Goal: Task Accomplishment & Management: Manage account settings

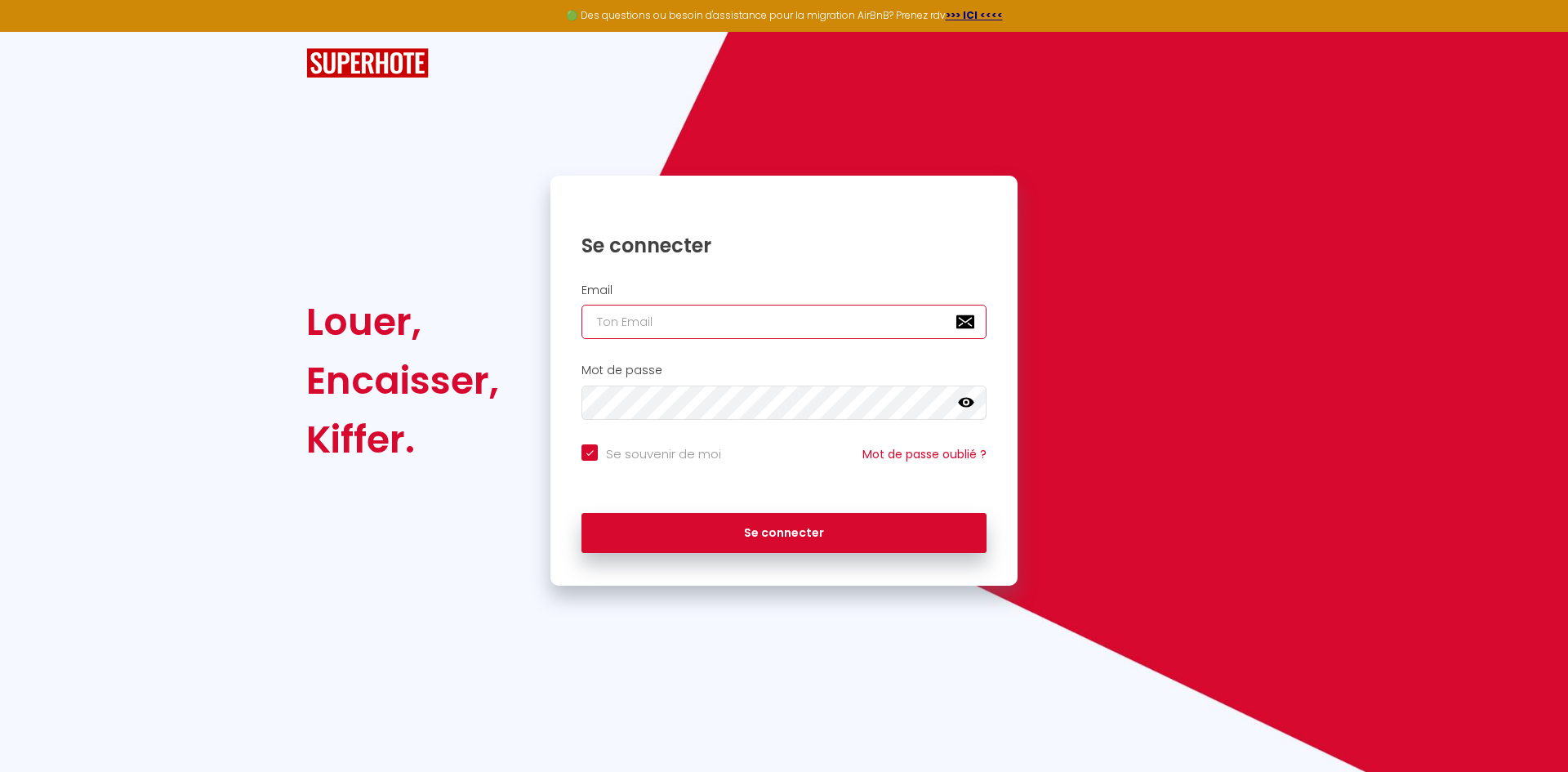
click at [654, 318] on input "email" at bounding box center [784, 322] width 405 height 34
type input "[EMAIL_ADDRESS][DOMAIN_NAME]"
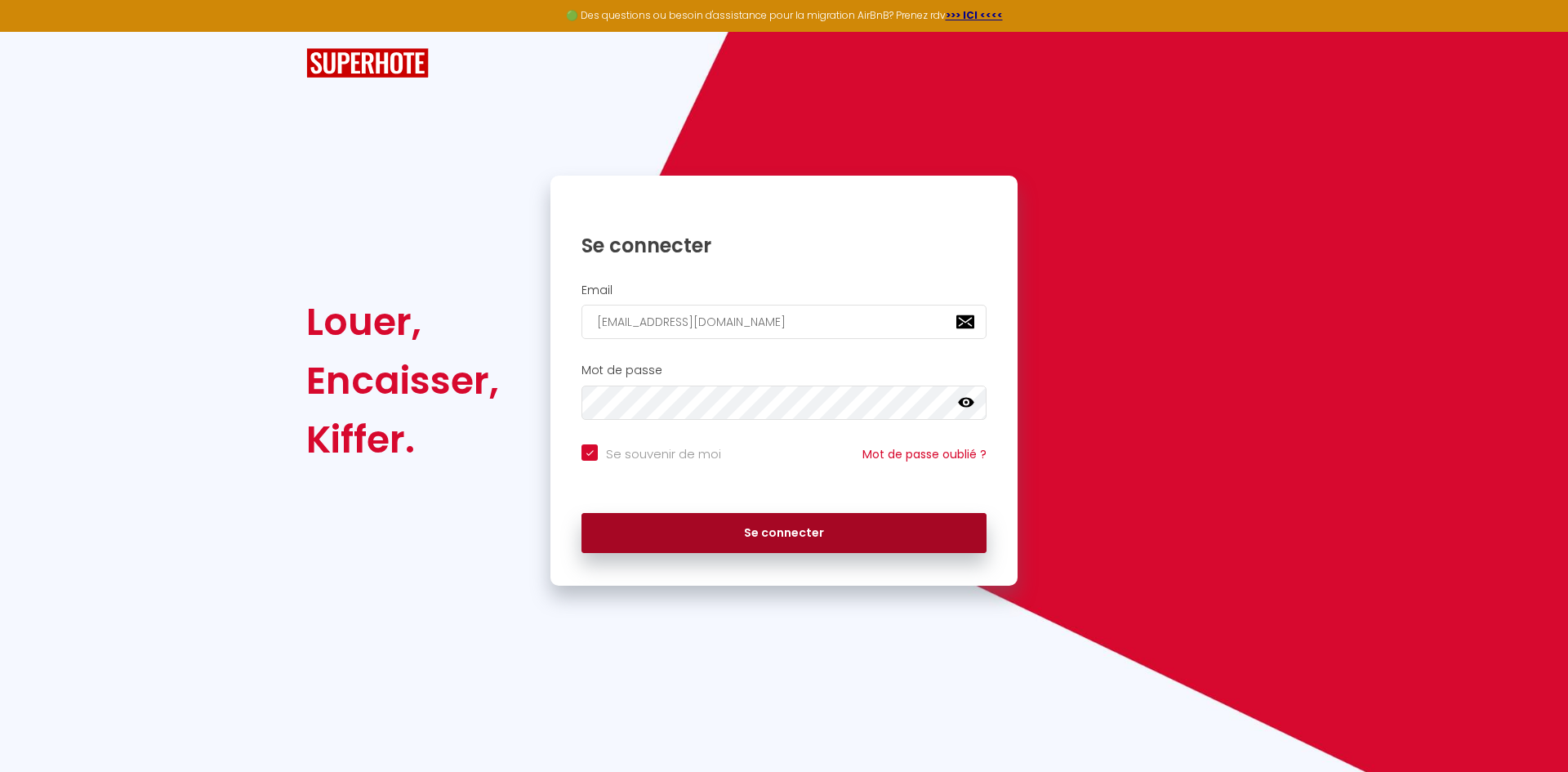
click at [768, 538] on button "Se connecter" at bounding box center [784, 533] width 405 height 41
checkbox input "true"
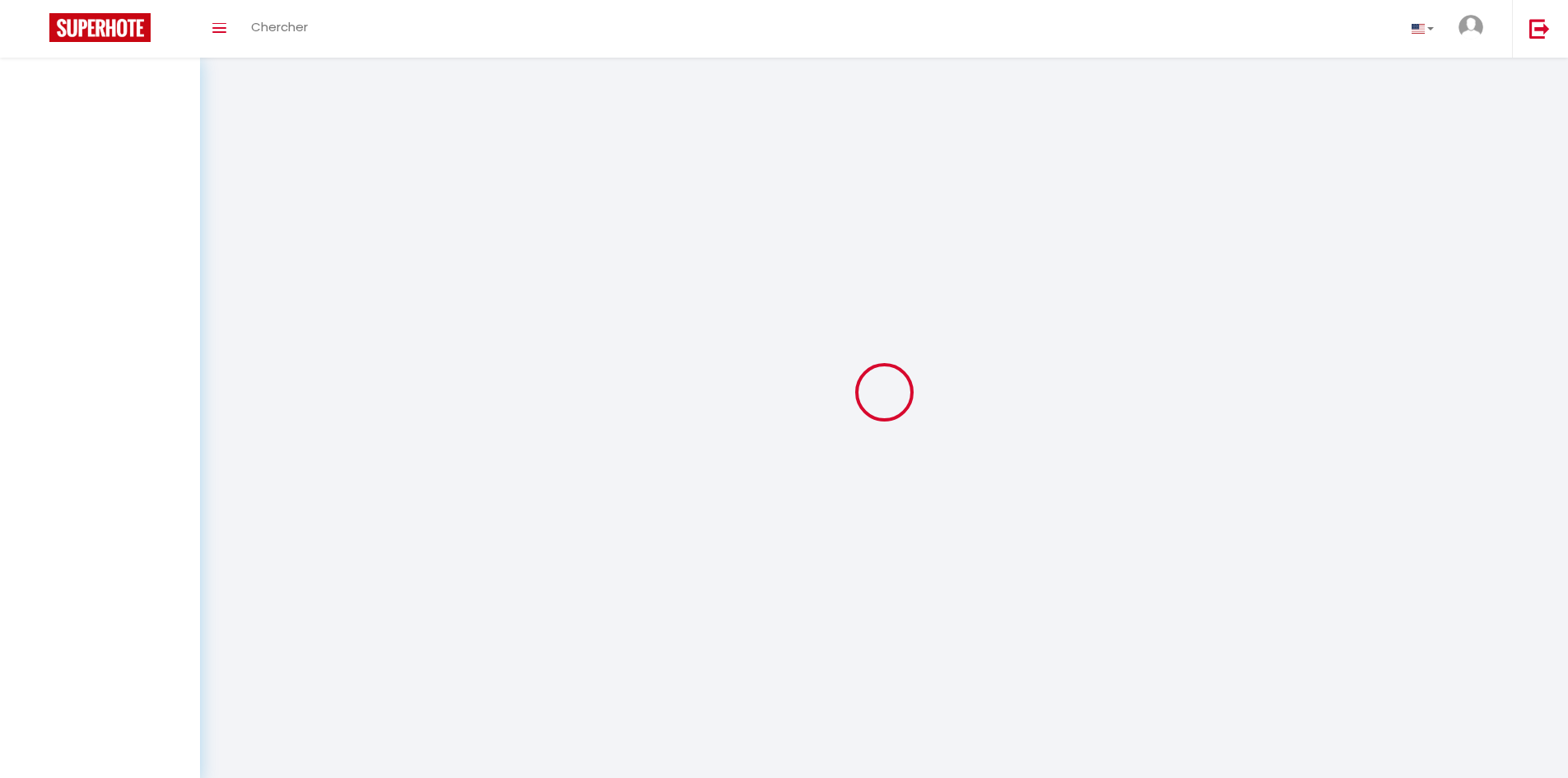
select select
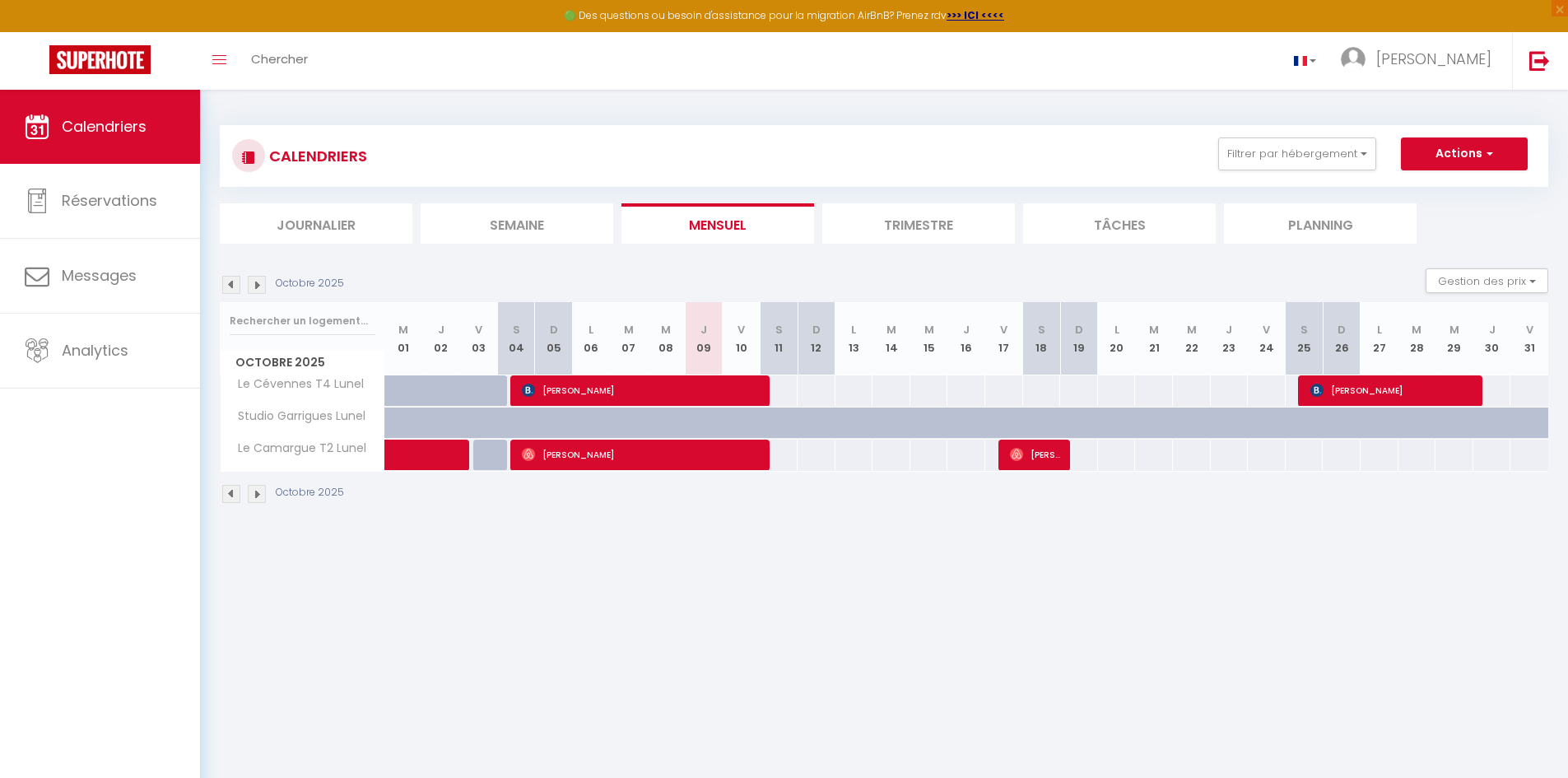
select select
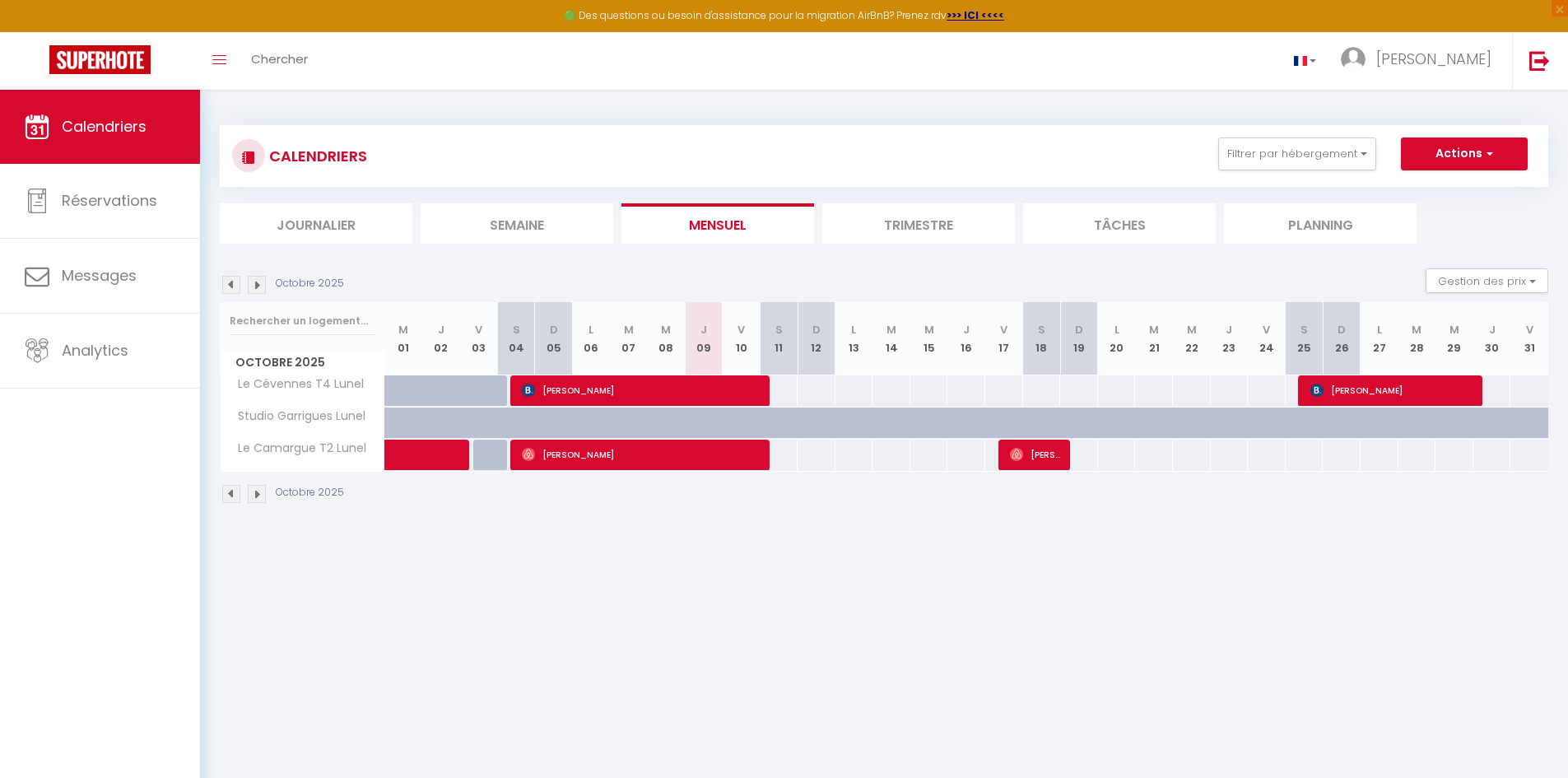
select select
click at [414, 460] on span at bounding box center [448, 455] width 76 height 31
select select "OK"
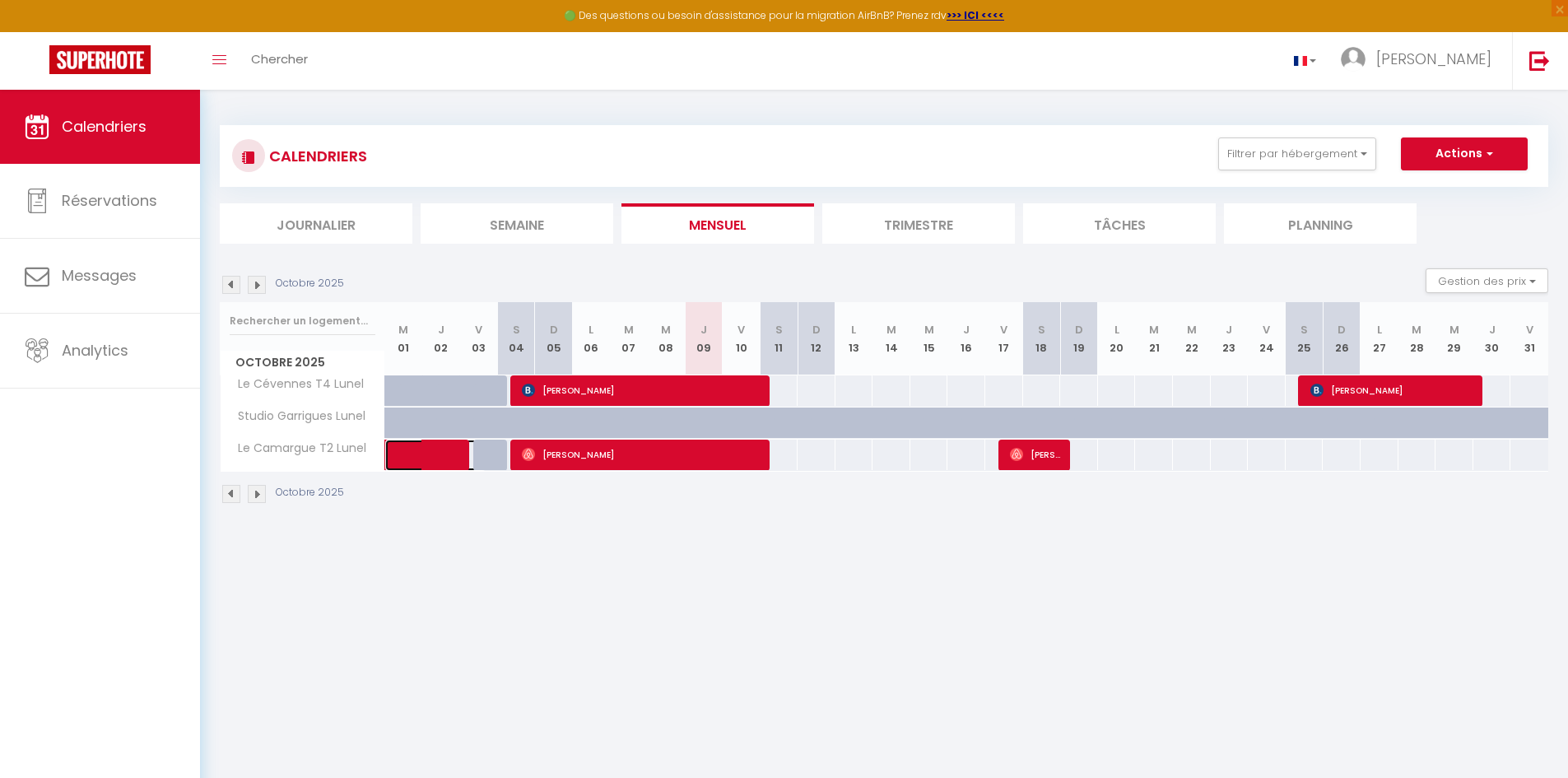
select select "0"
select select "1"
select select
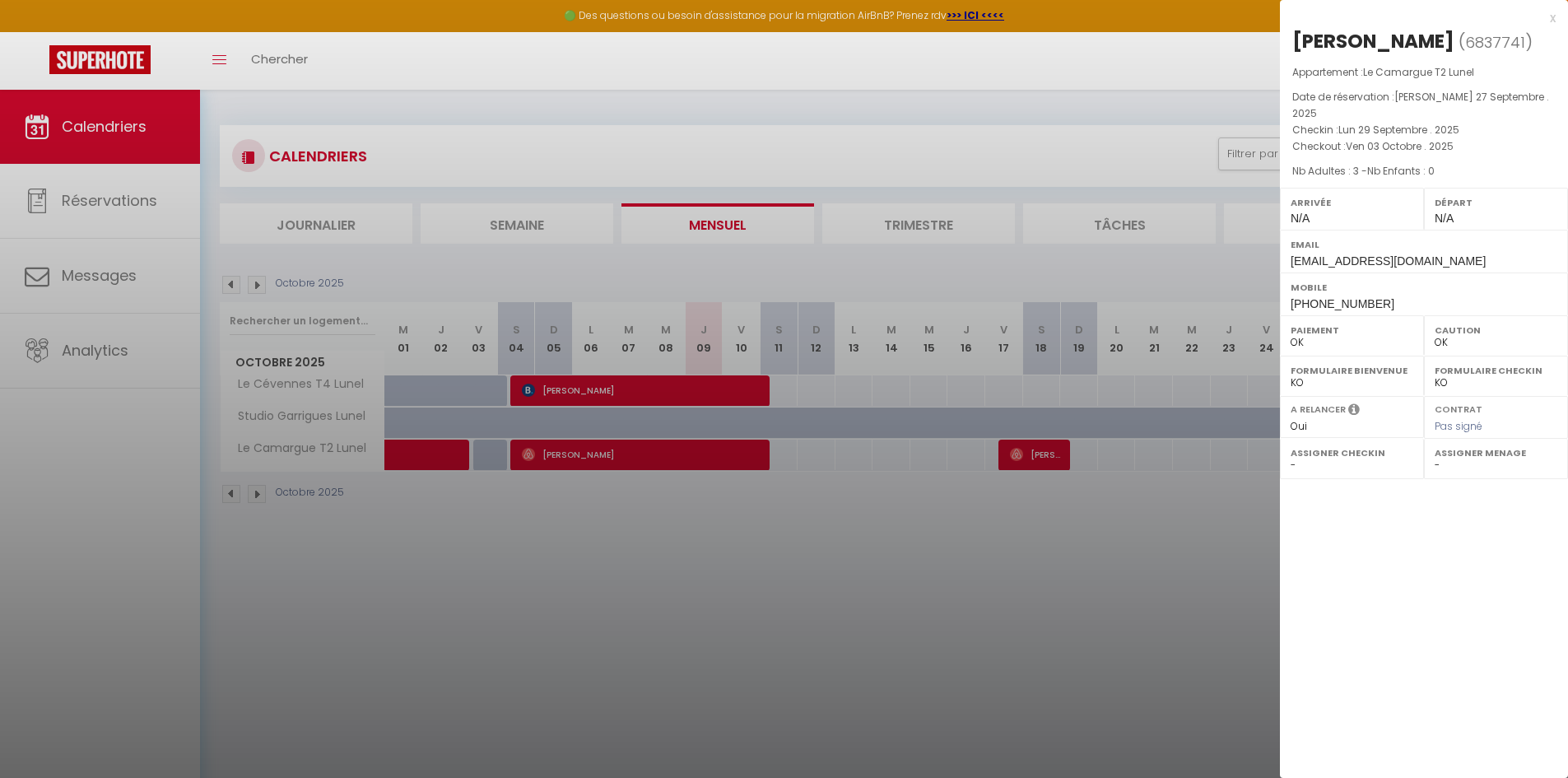
click at [236, 284] on div at bounding box center [784, 389] width 1568 height 778
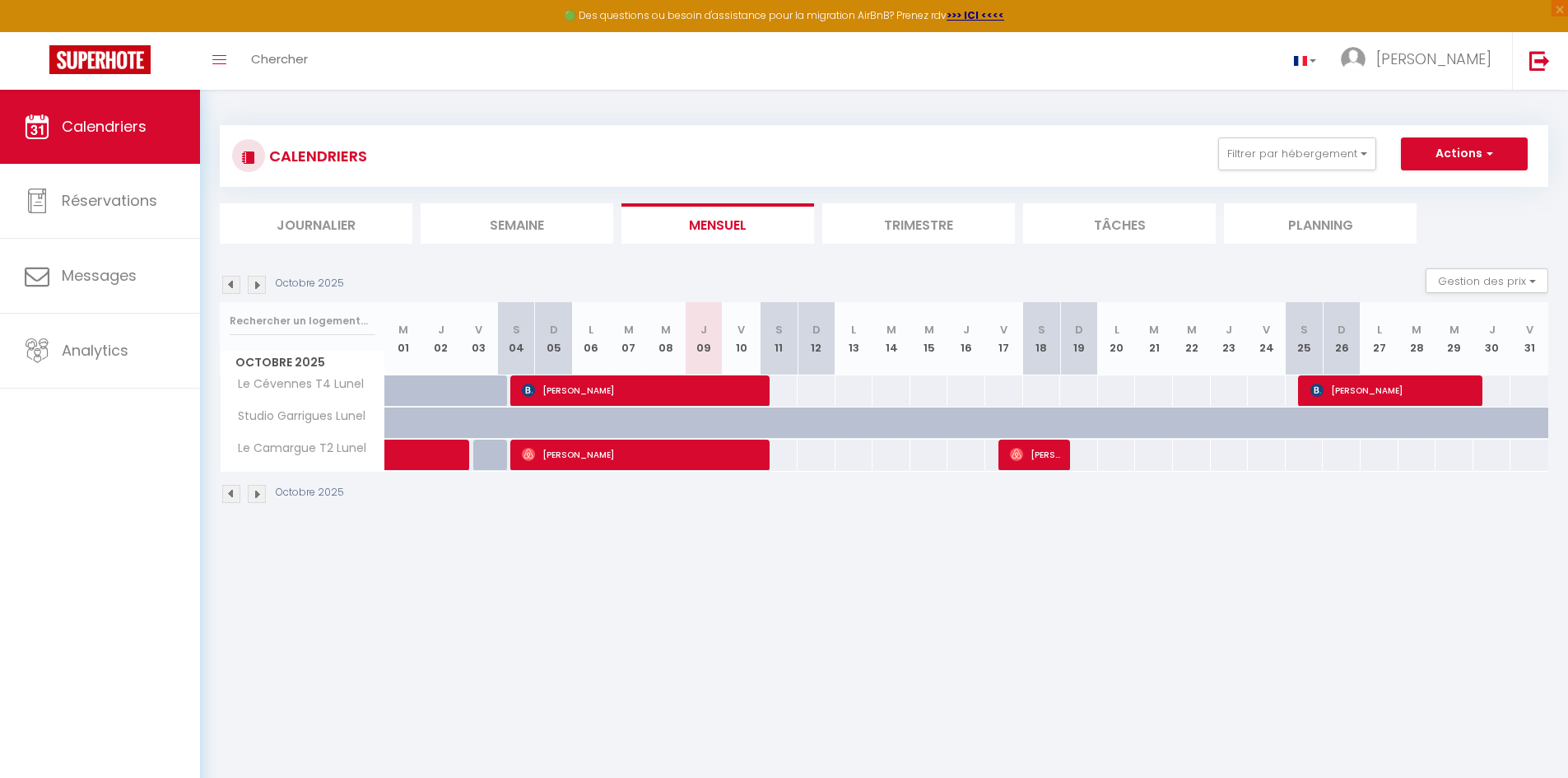
click at [235, 284] on img at bounding box center [231, 285] width 18 height 18
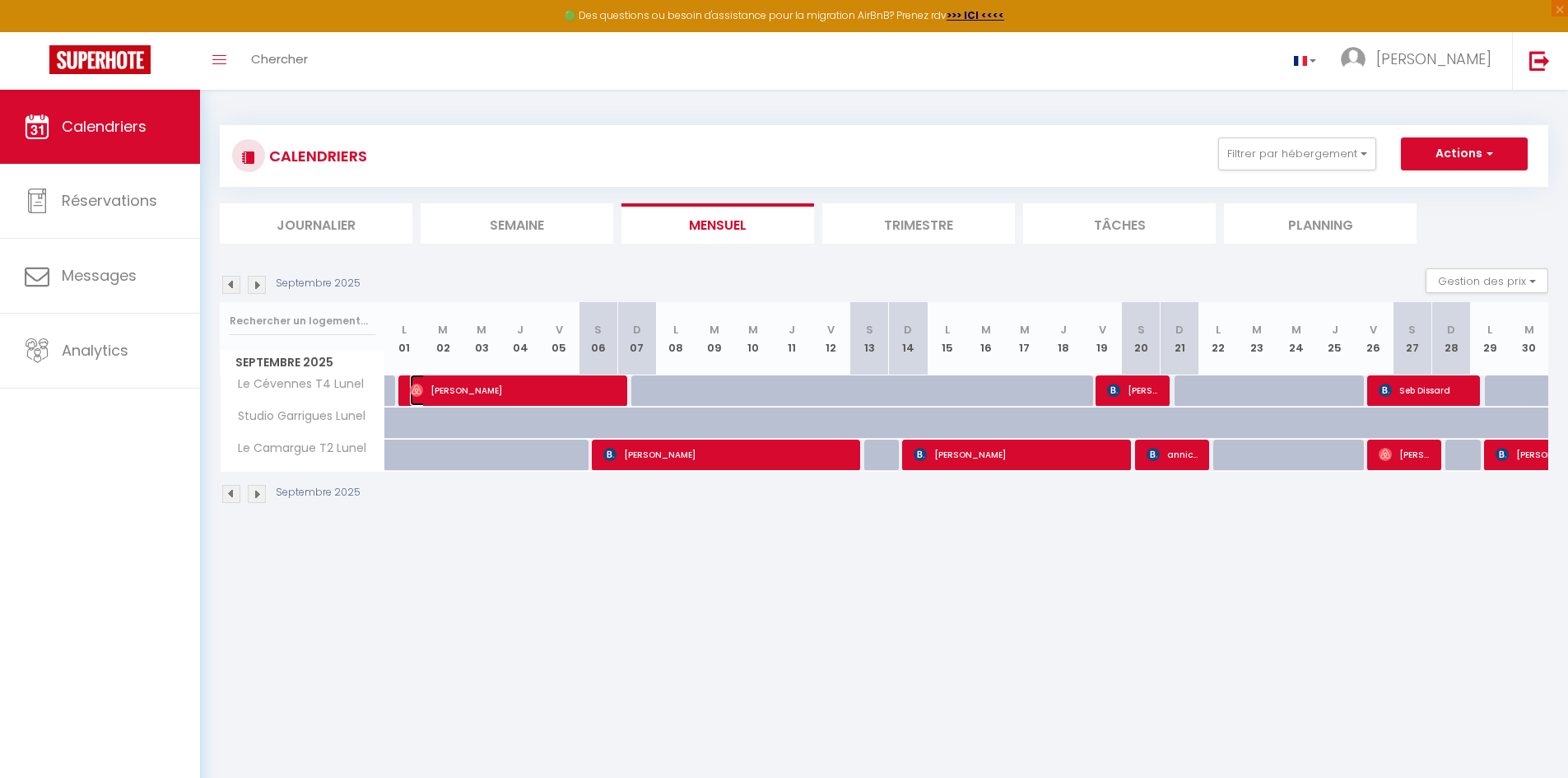
click at [501, 387] on span "[PERSON_NAME]" at bounding box center [513, 390] width 207 height 31
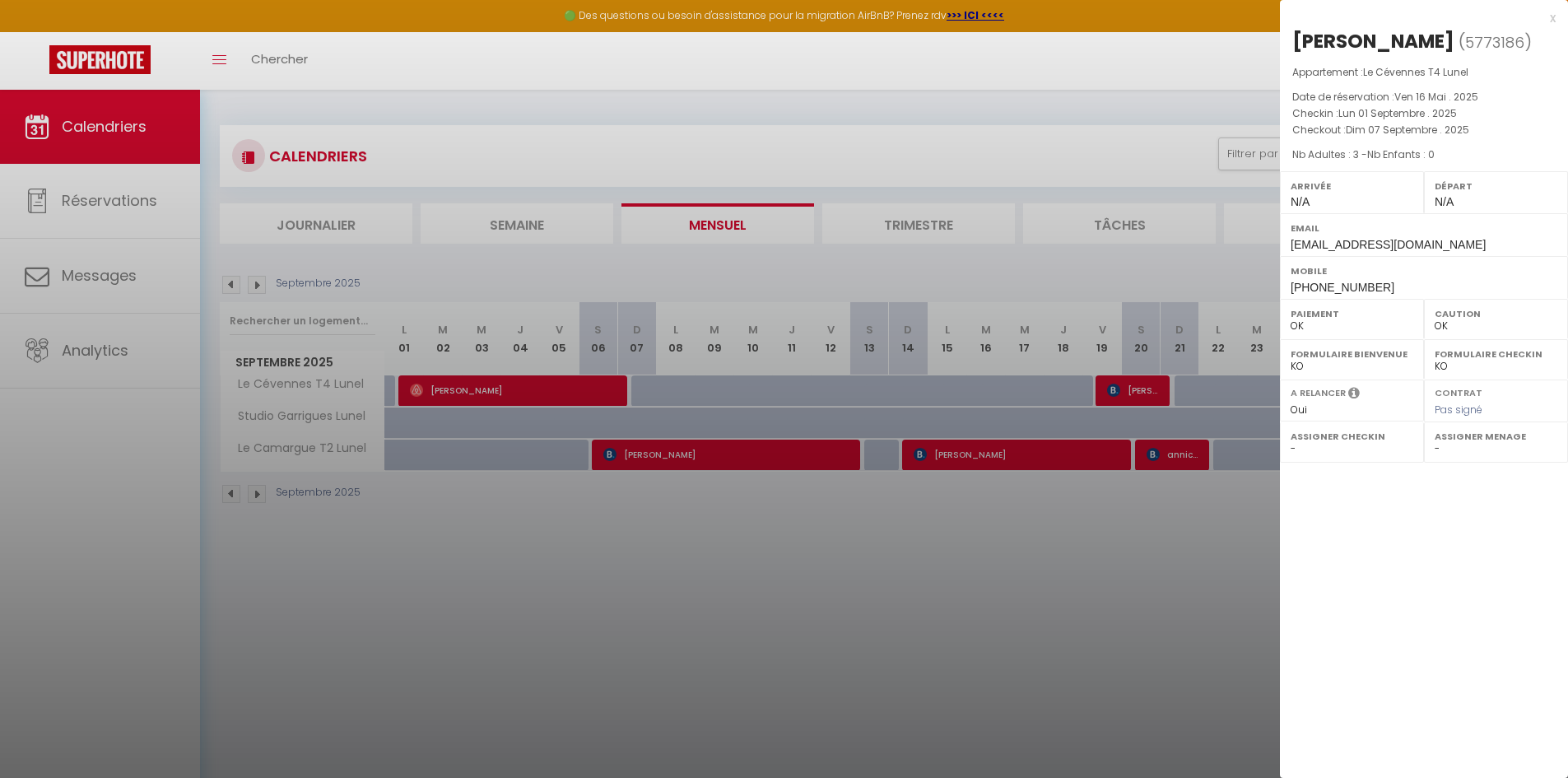
click at [649, 459] on div at bounding box center [784, 389] width 1568 height 778
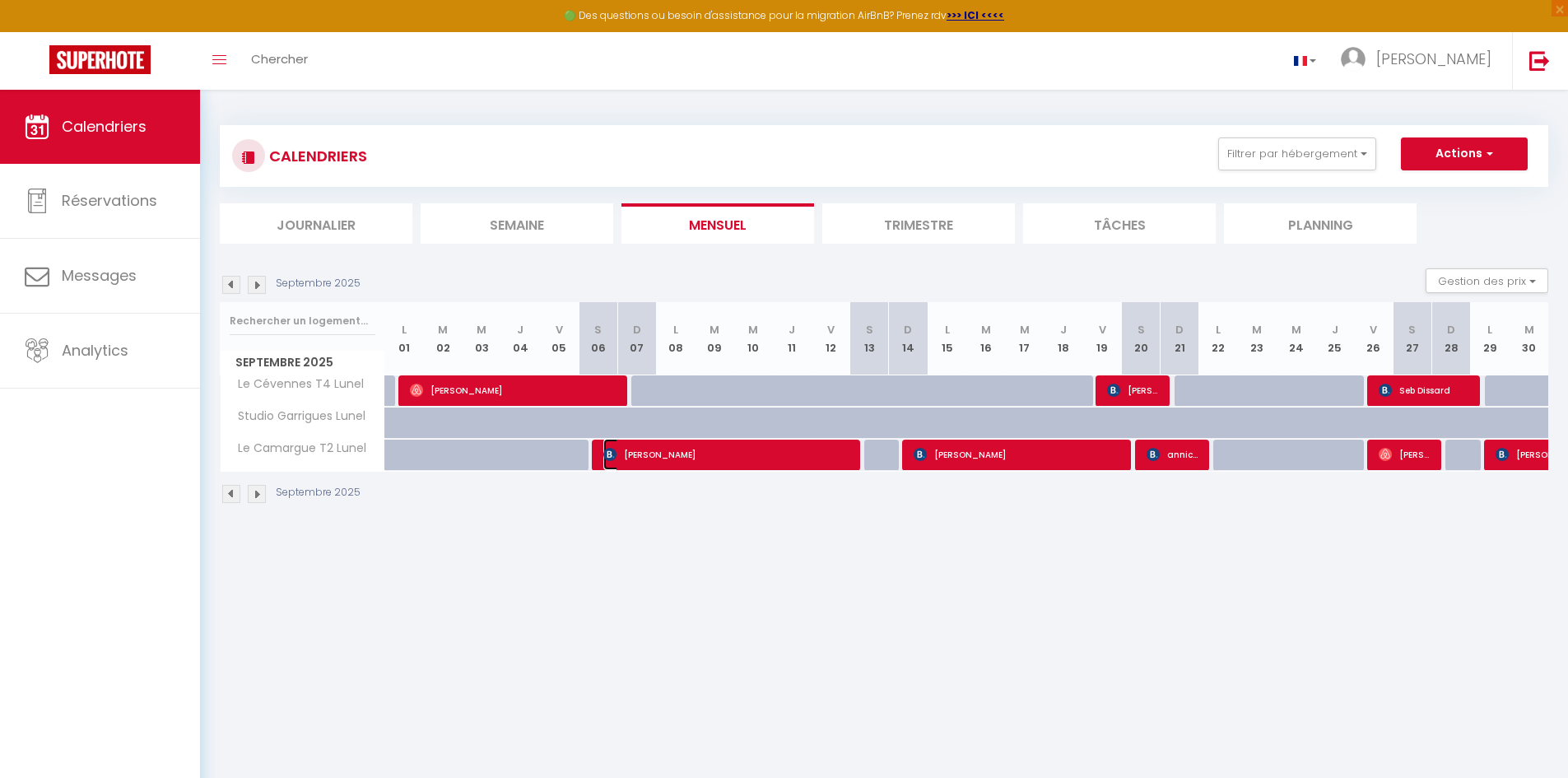
click at [674, 455] on span "[PERSON_NAME]" at bounding box center [726, 455] width 245 height 31
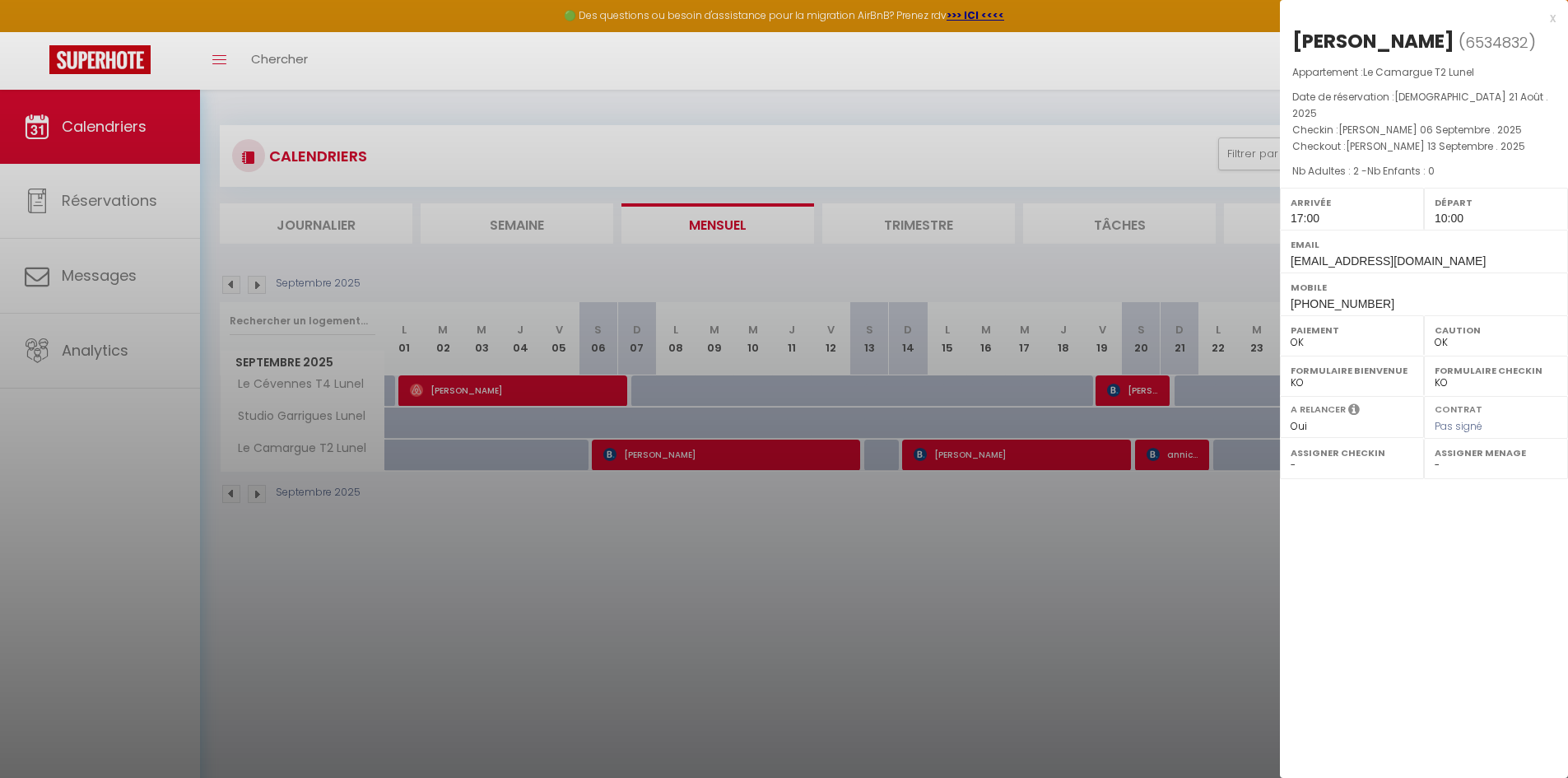
click at [493, 389] on div at bounding box center [784, 389] width 1568 height 778
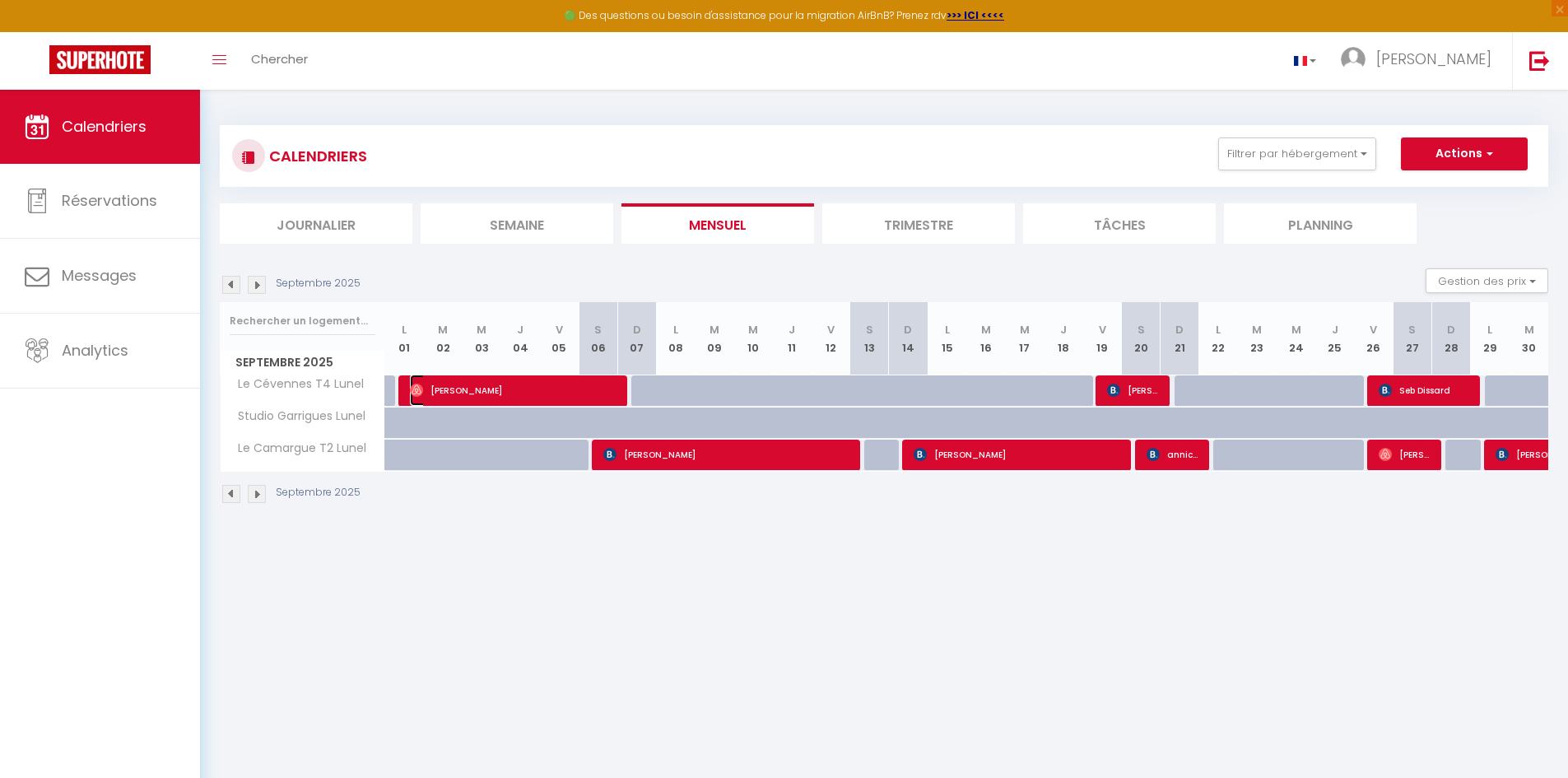
click at [493, 389] on span "[PERSON_NAME]" at bounding box center [513, 390] width 207 height 31
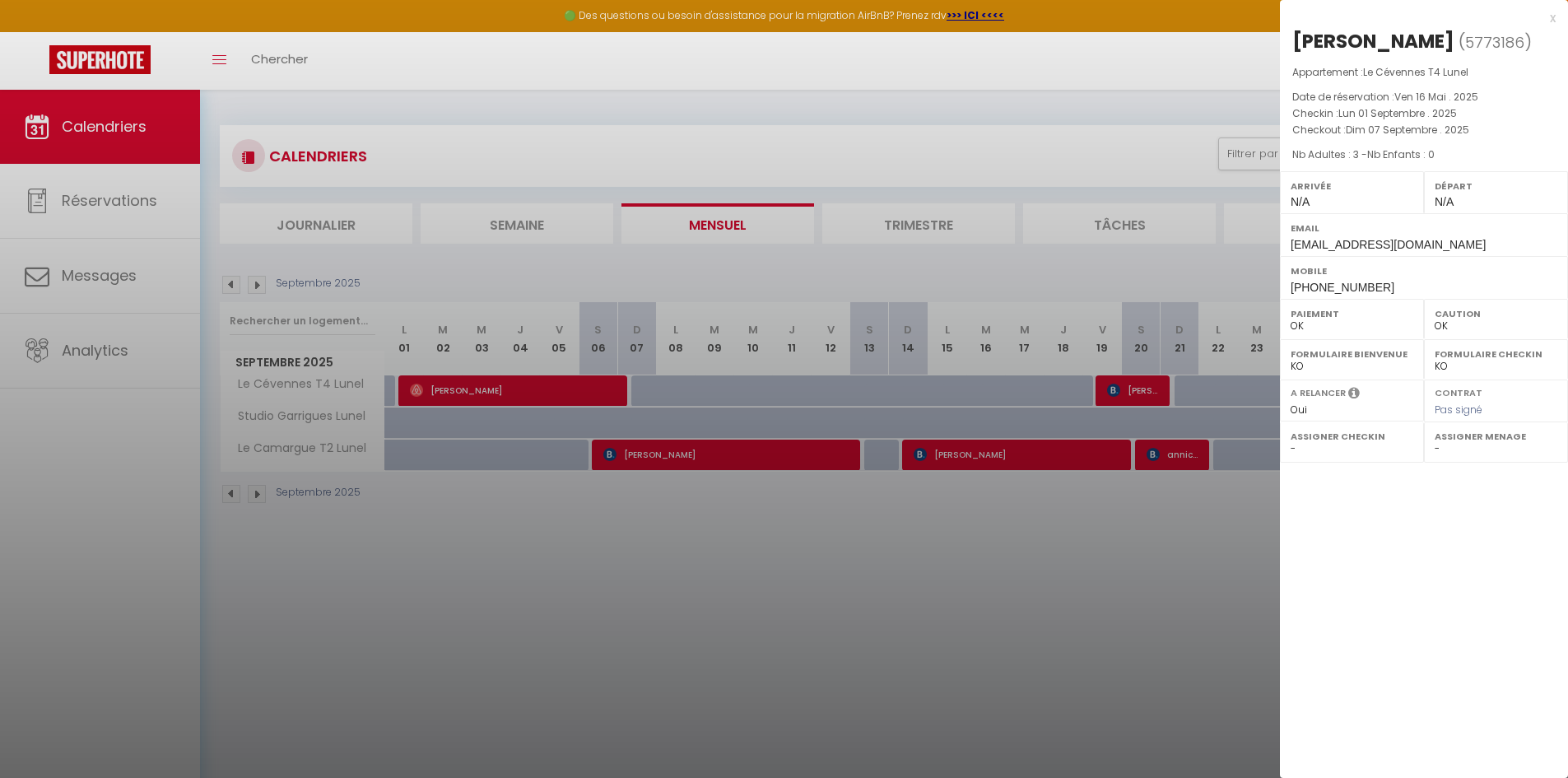
click at [662, 459] on div at bounding box center [784, 389] width 1568 height 778
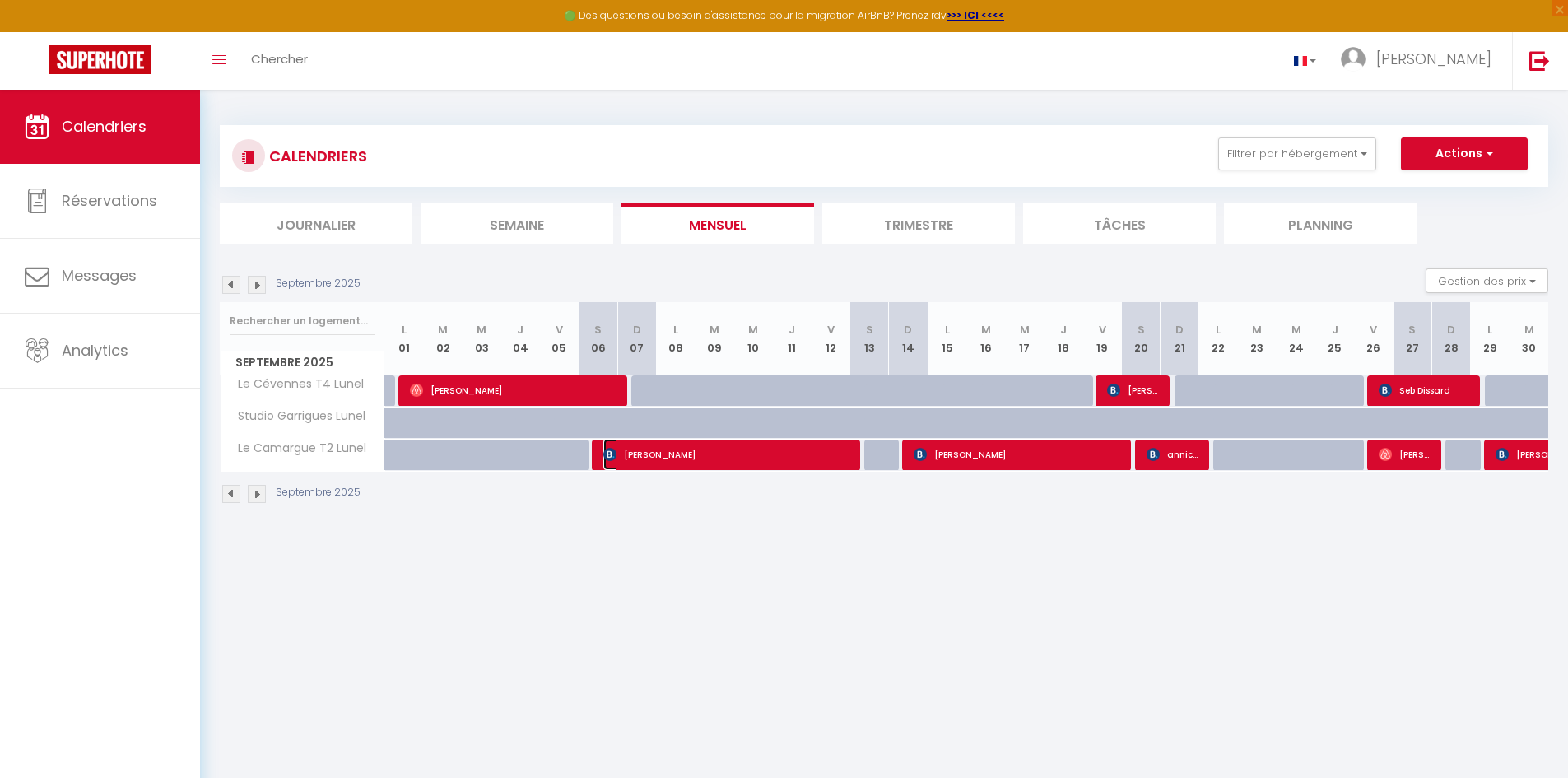
click at [651, 450] on span "[PERSON_NAME]" at bounding box center [726, 455] width 245 height 31
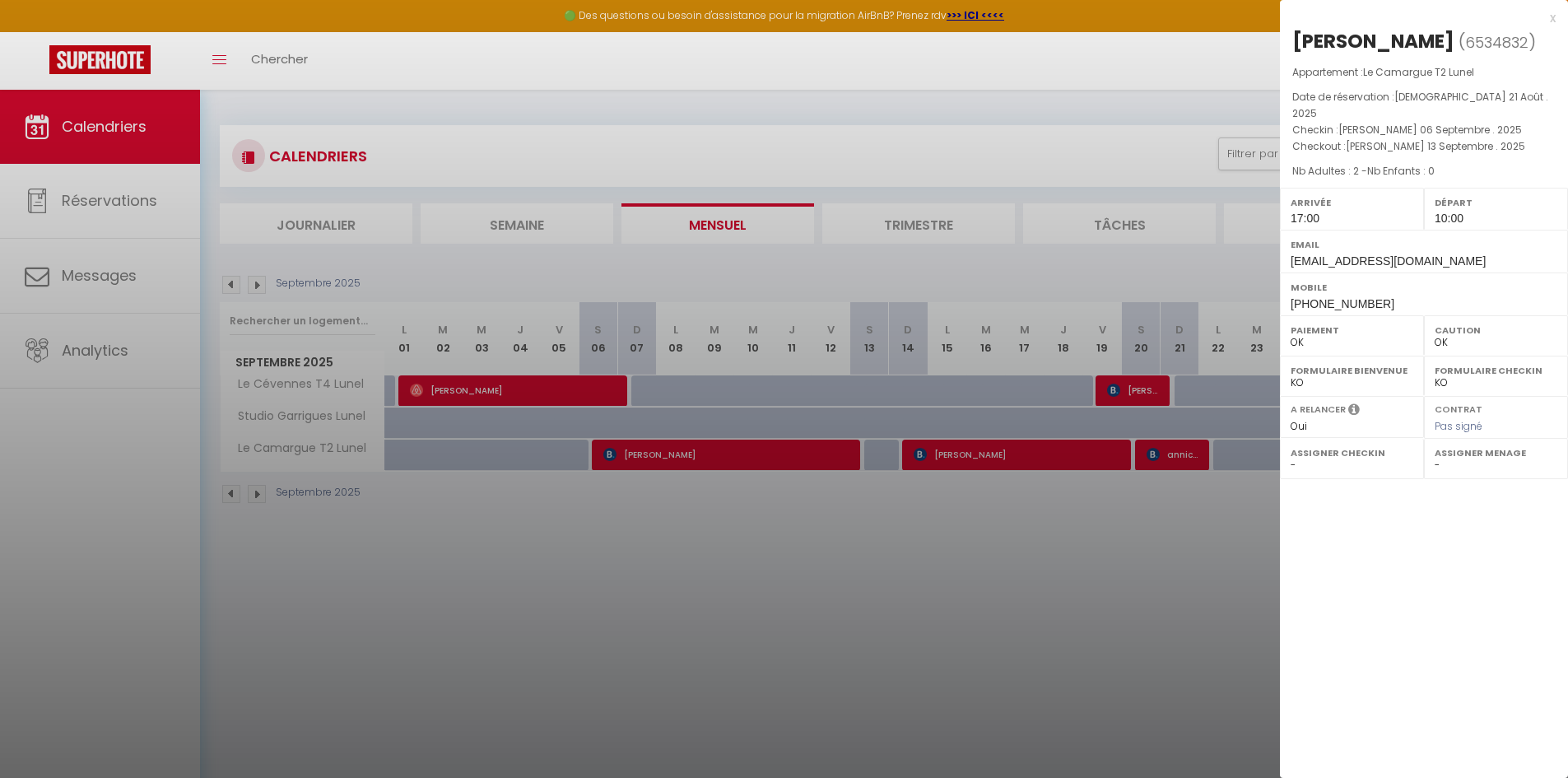
click at [1021, 452] on div at bounding box center [784, 389] width 1568 height 778
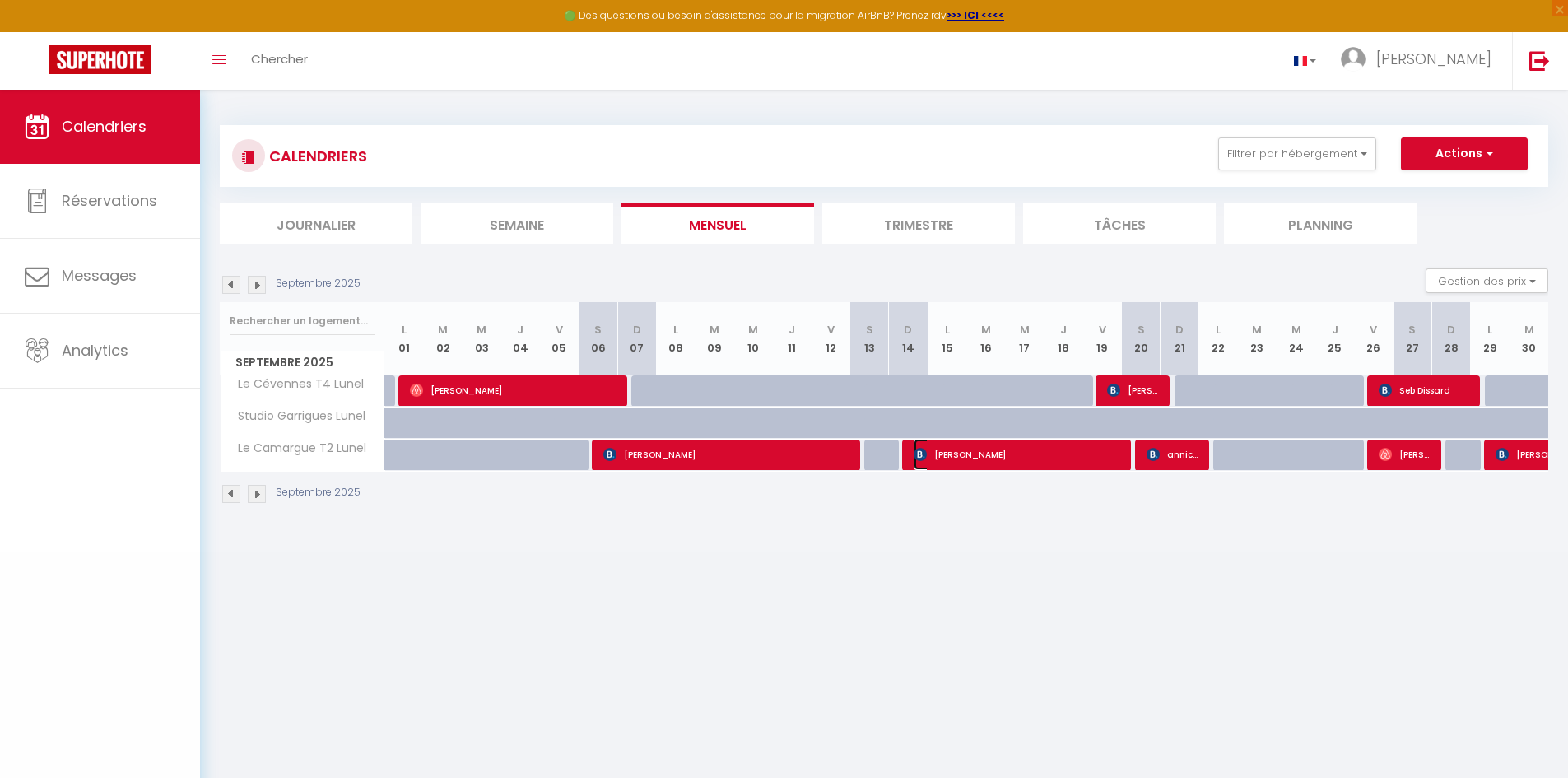
click at [1021, 452] on span "[PERSON_NAME]" at bounding box center [1017, 455] width 207 height 31
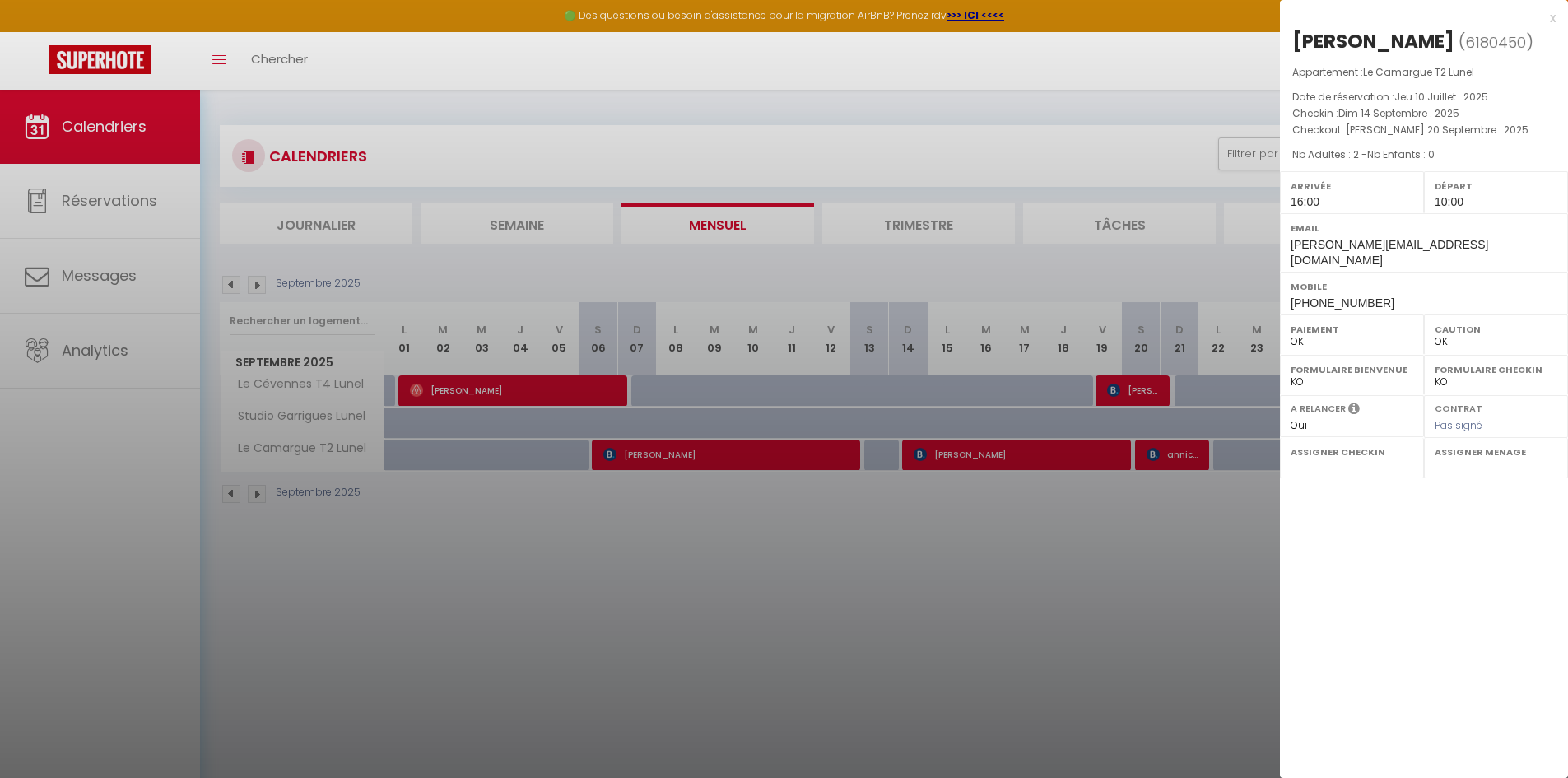
click at [1132, 387] on div at bounding box center [784, 389] width 1568 height 778
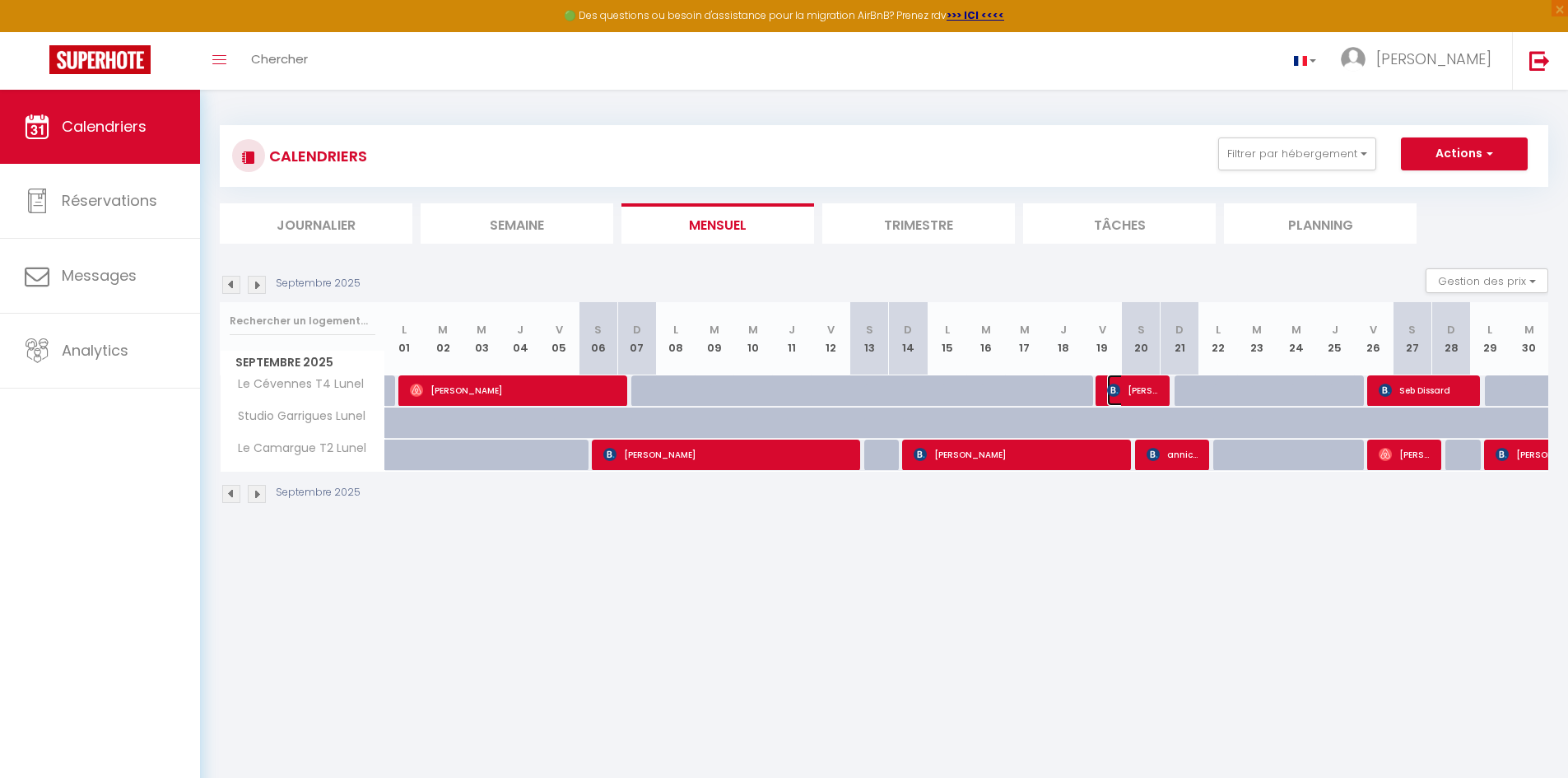
click at [1132, 387] on span "[PERSON_NAME]" at bounding box center [1133, 390] width 52 height 31
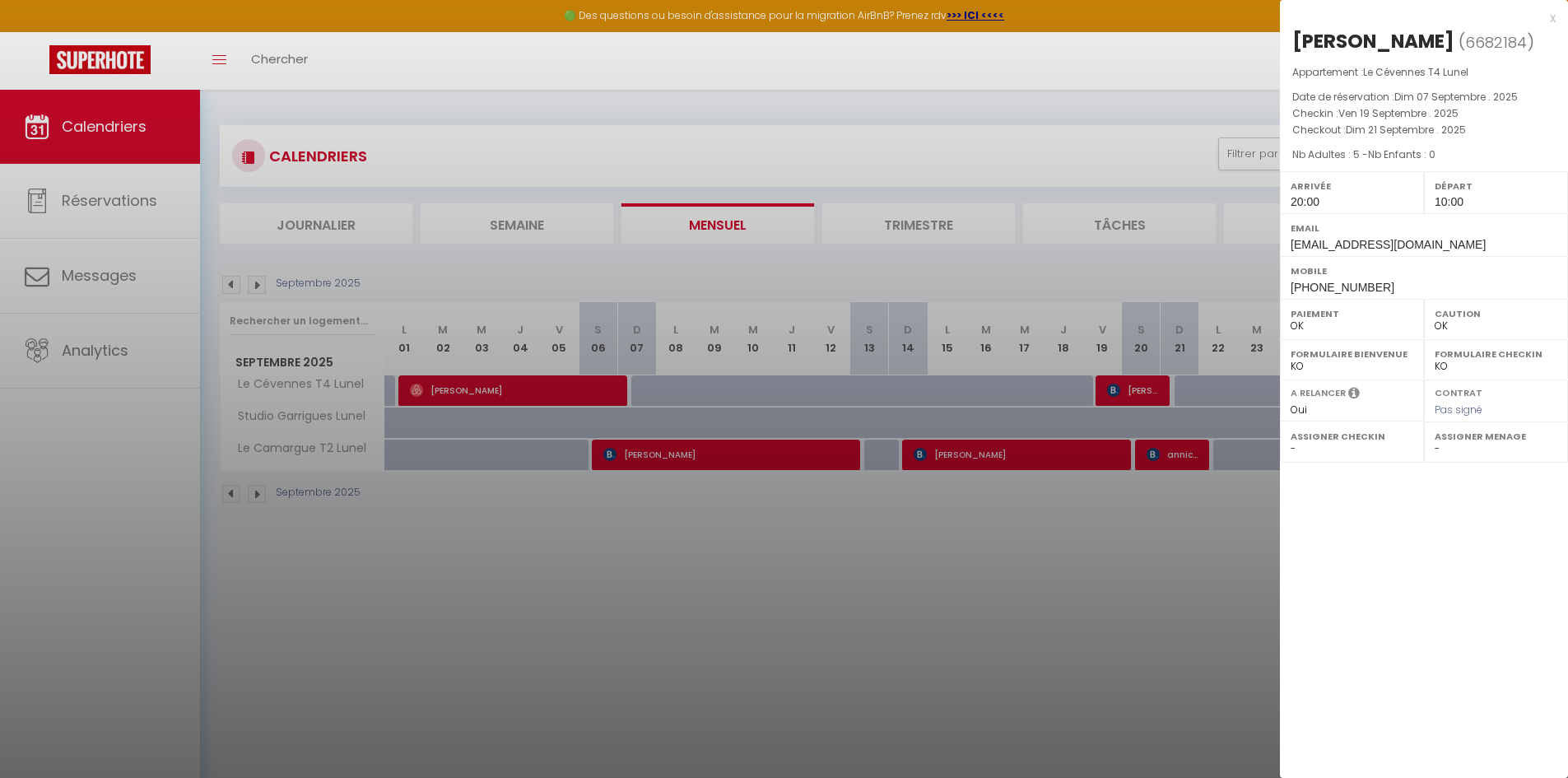
click at [1163, 457] on div at bounding box center [784, 389] width 1568 height 778
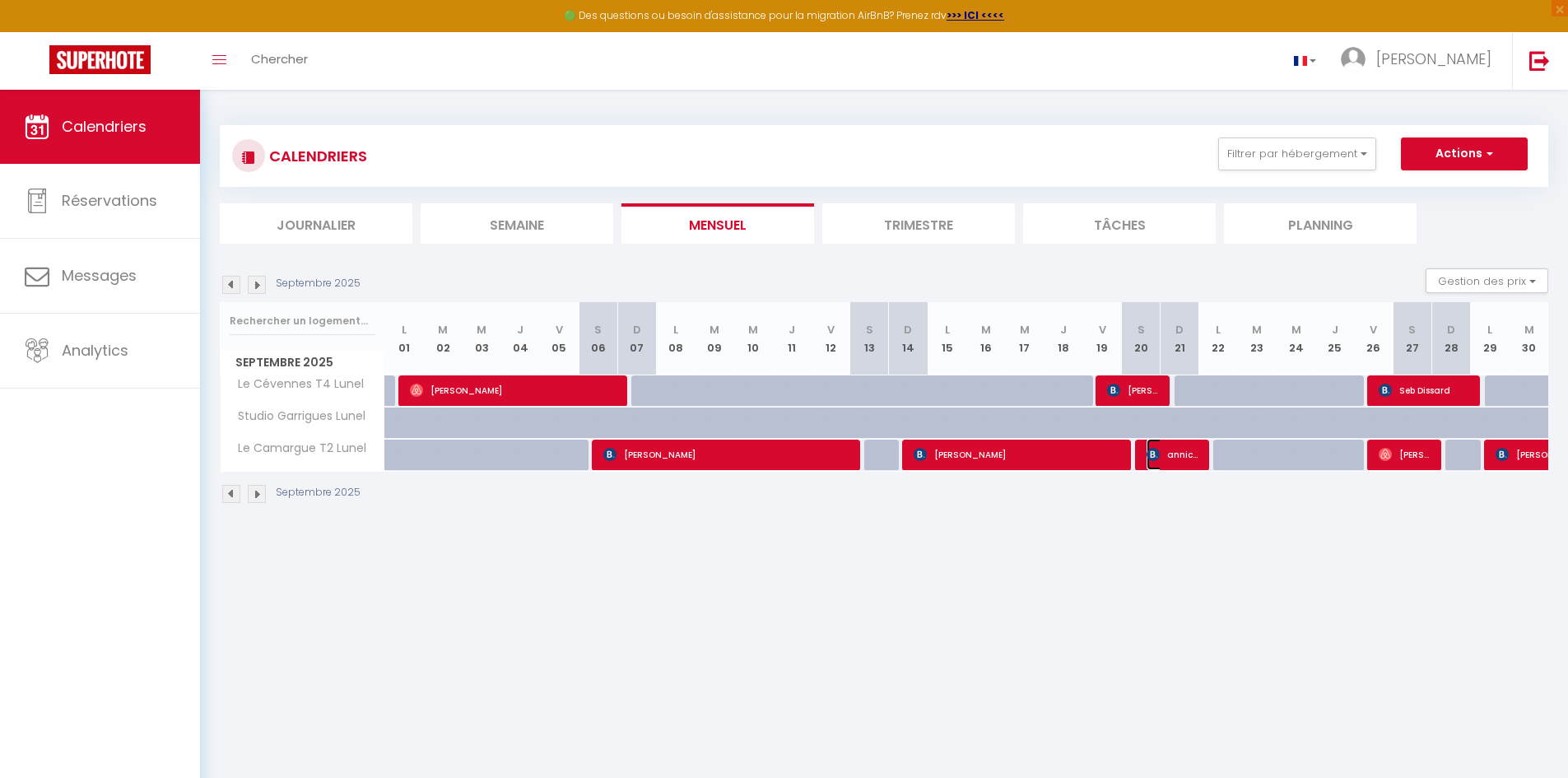
click at [1174, 453] on span "annick forget" at bounding box center [1172, 455] width 52 height 31
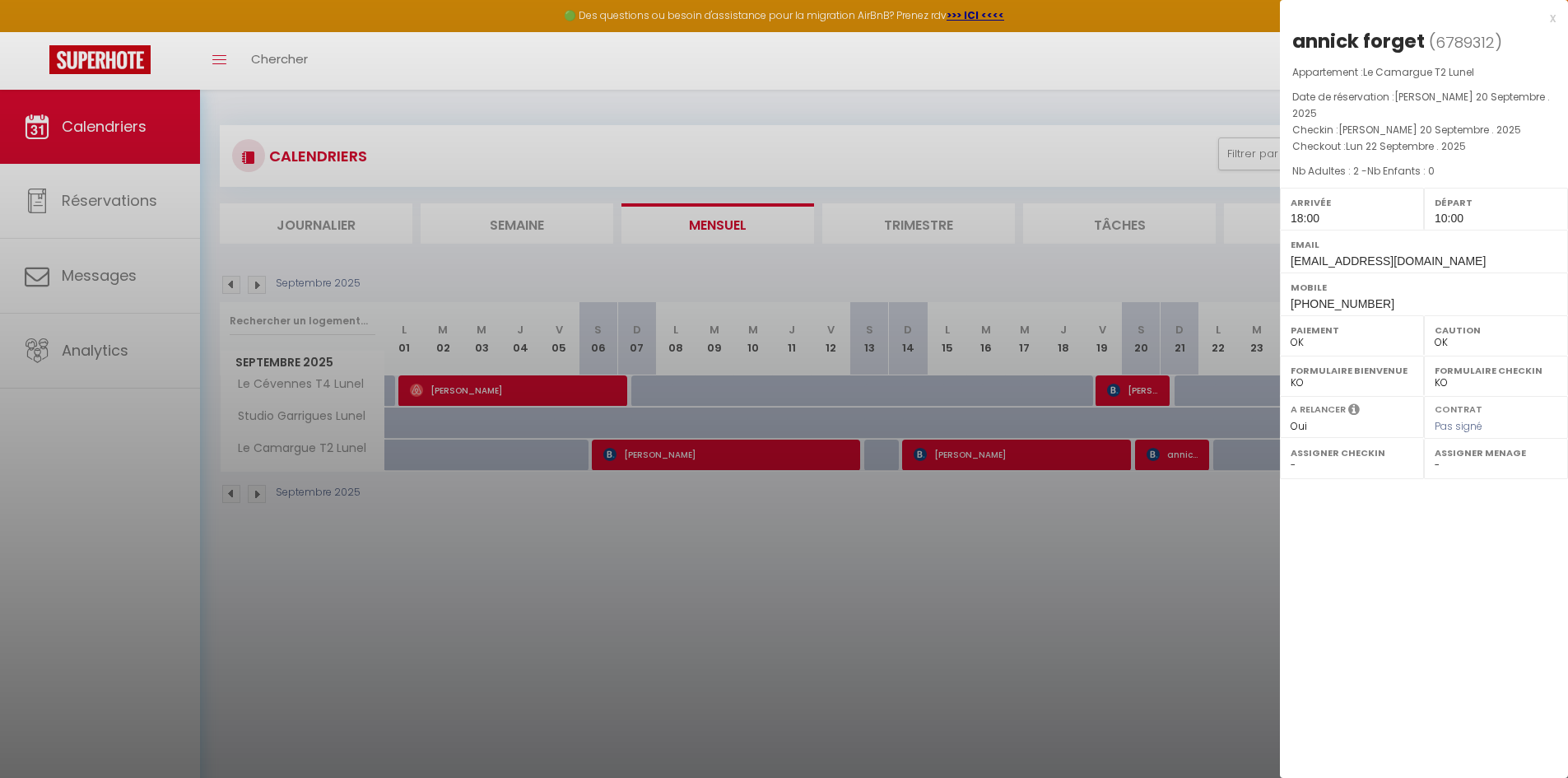
click at [1143, 536] on div at bounding box center [784, 389] width 1568 height 778
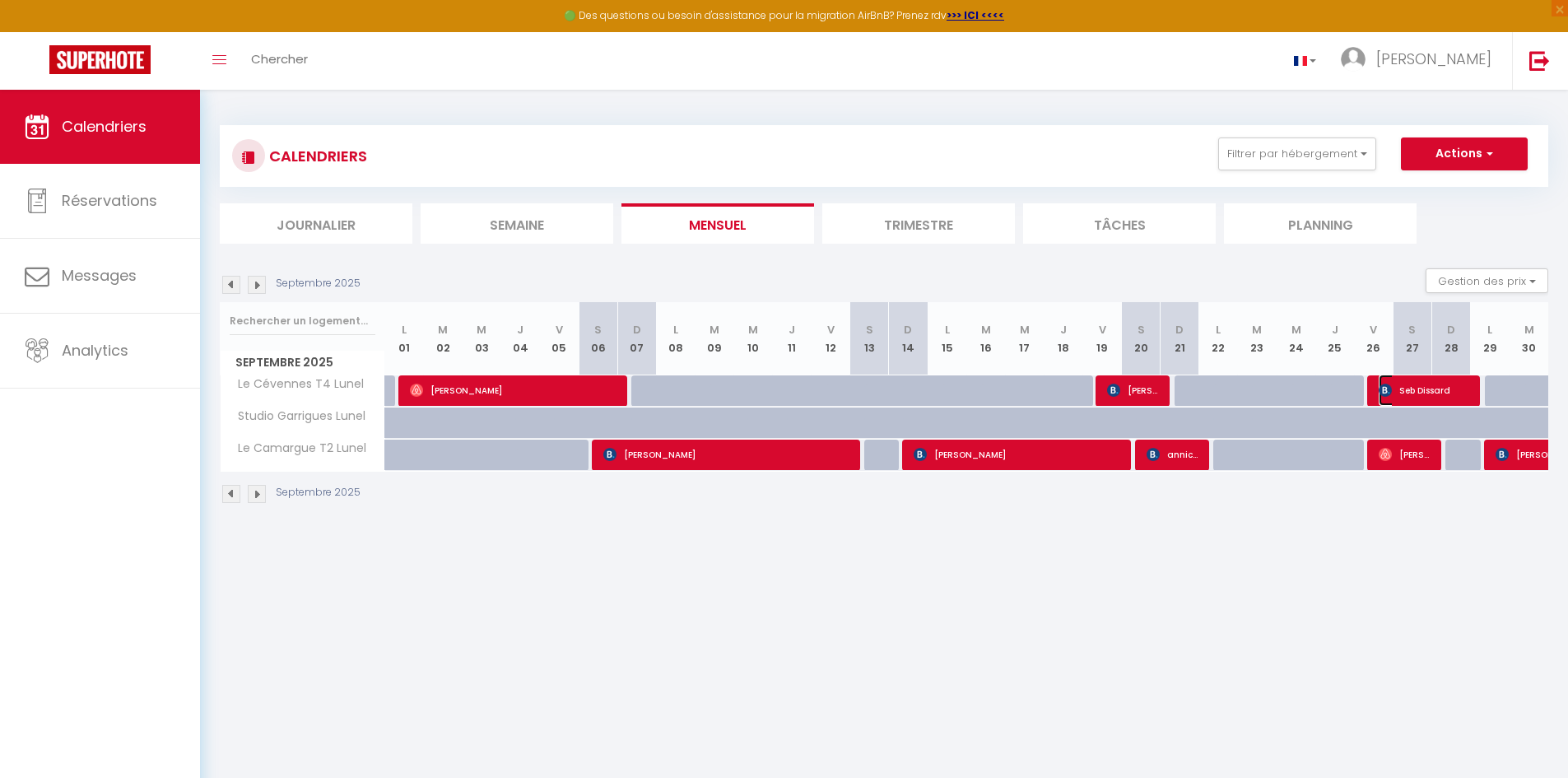
click at [1428, 389] on span "Seb Dissard" at bounding box center [1424, 390] width 91 height 31
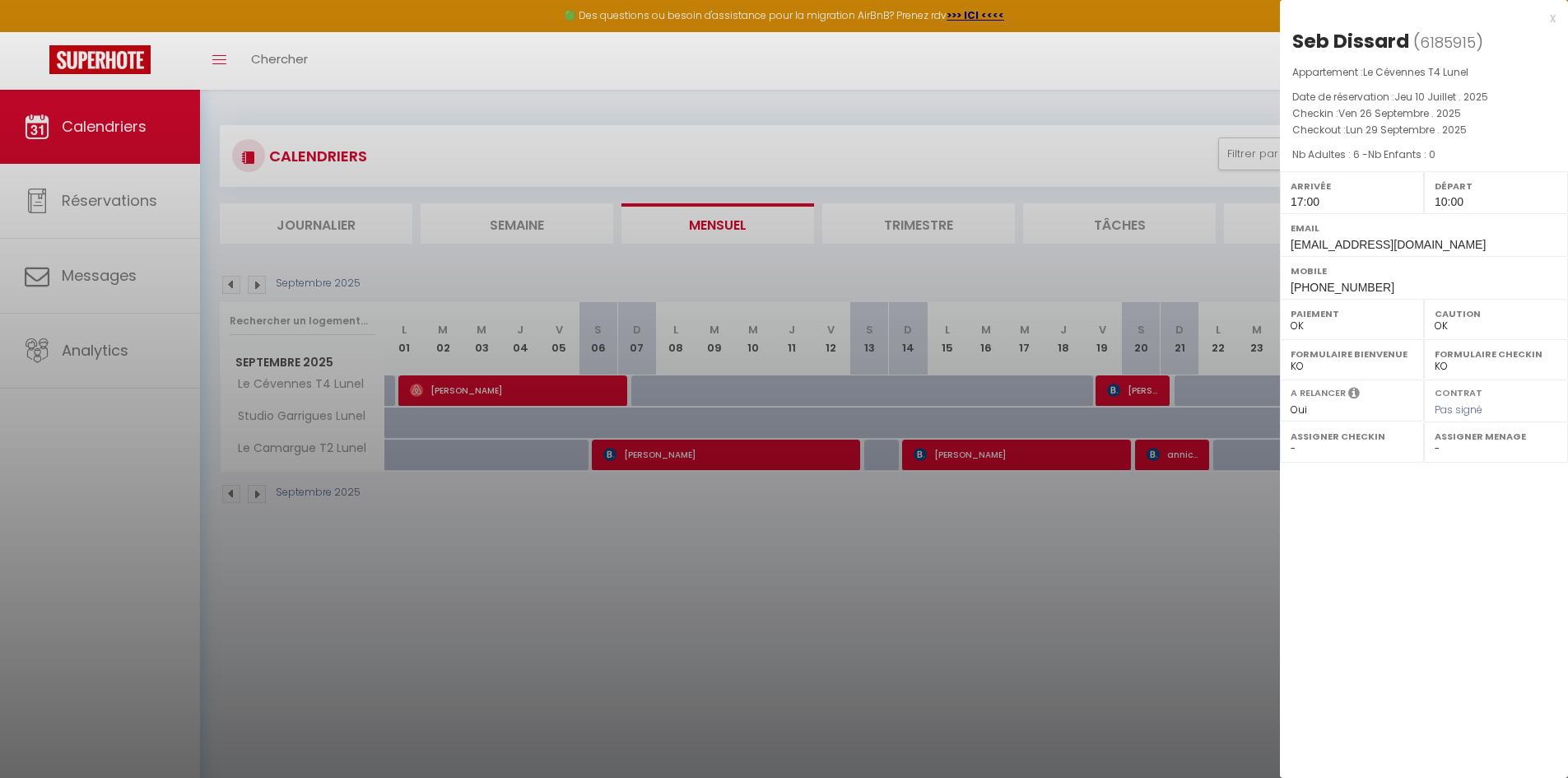
click at [1040, 526] on div at bounding box center [784, 389] width 1568 height 778
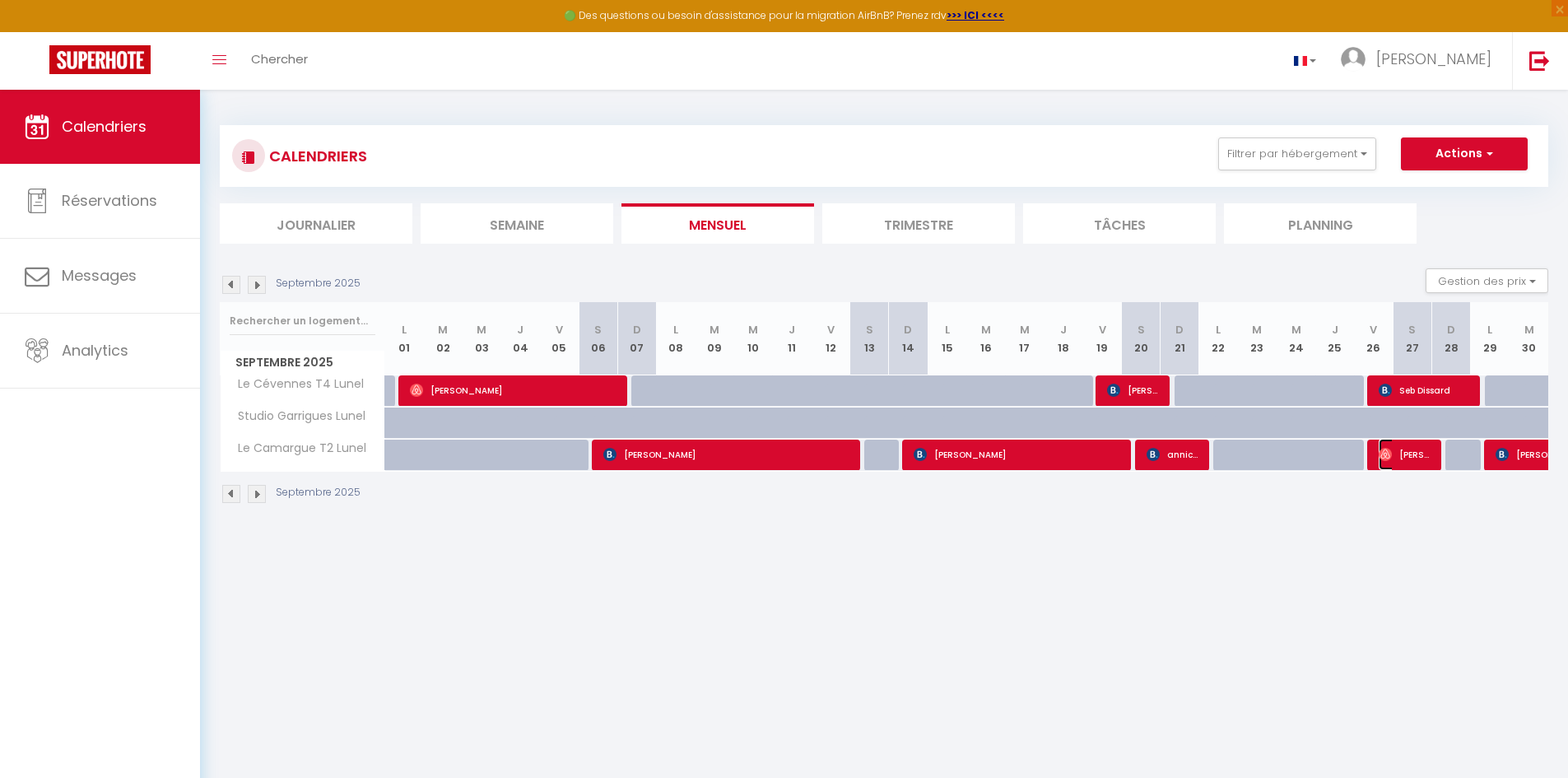
click at [1391, 460] on img at bounding box center [1385, 454] width 13 height 13
select select "0"
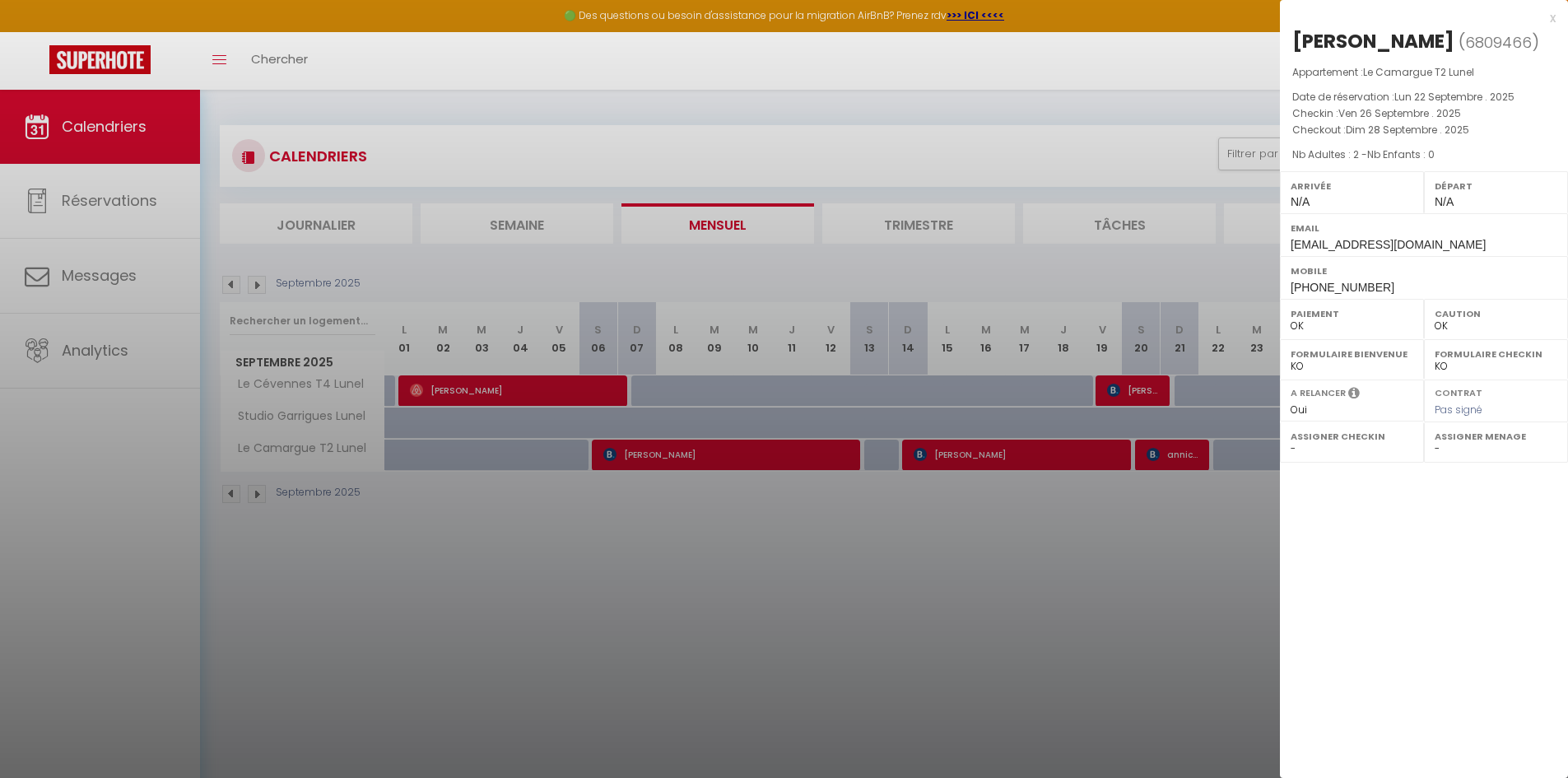
click at [966, 706] on div at bounding box center [784, 389] width 1568 height 778
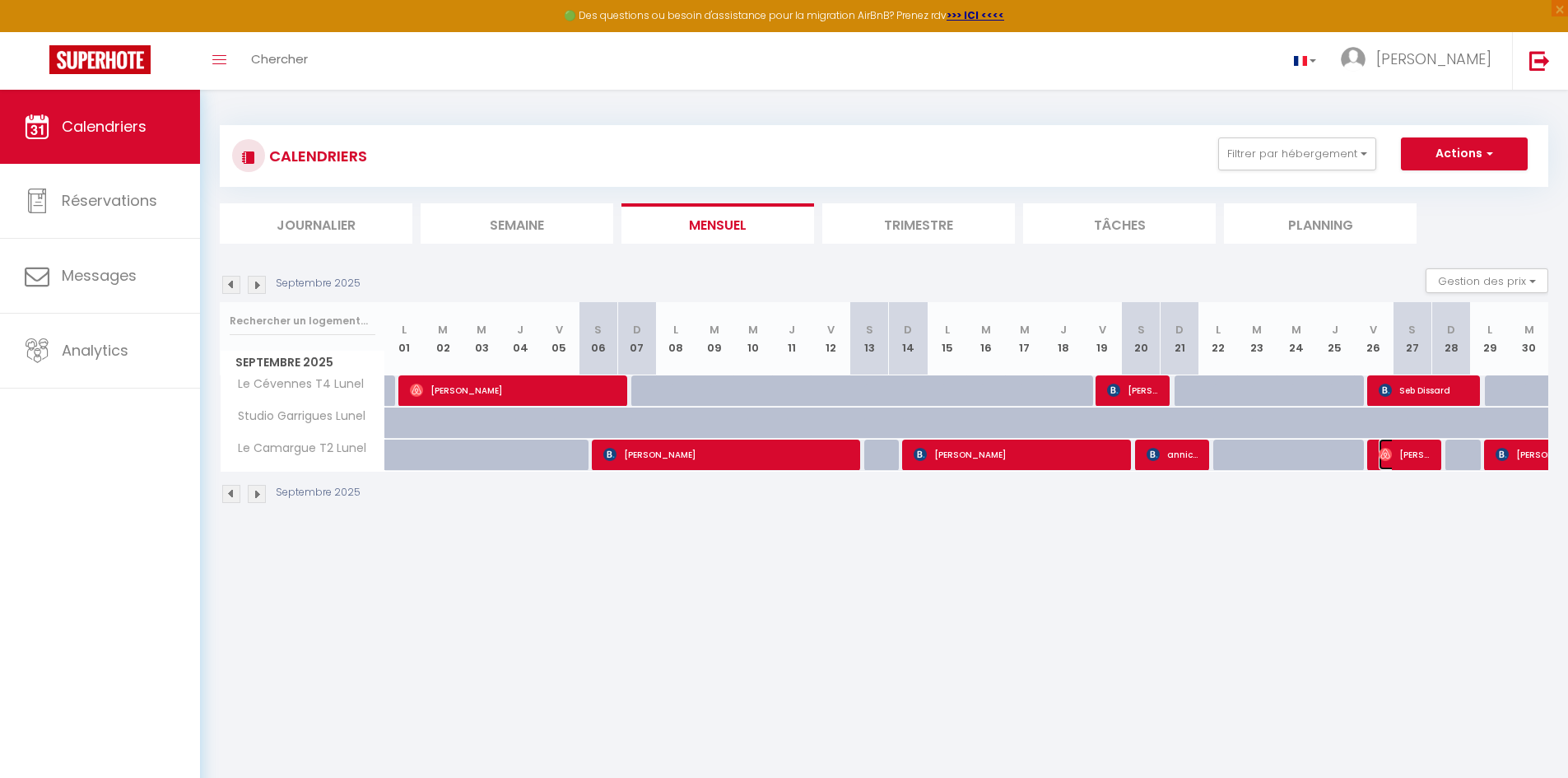
click at [1396, 450] on span "[PERSON_NAME]" at bounding box center [1405, 455] width 52 height 31
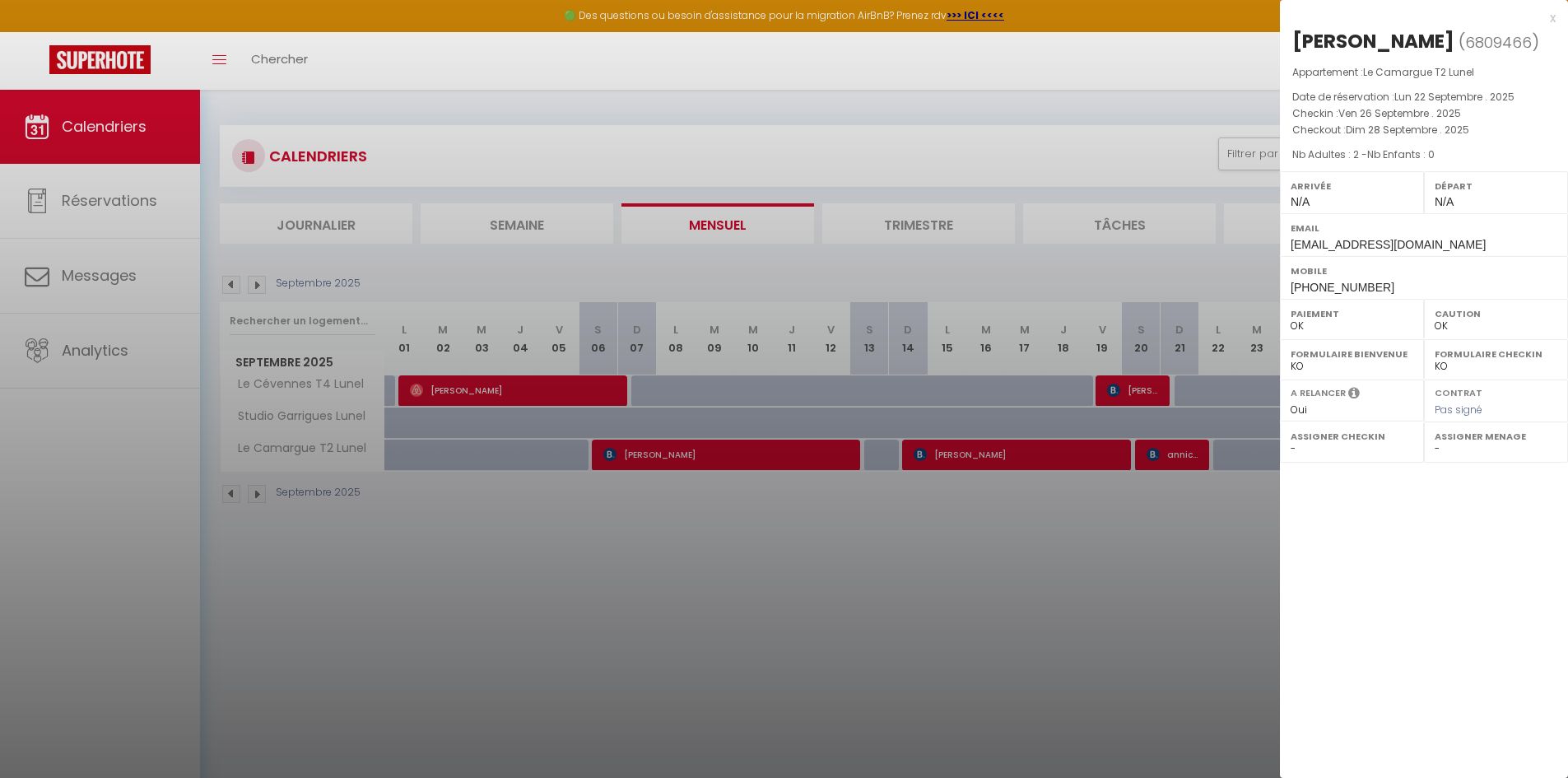
drag, startPoint x: 1149, startPoint y: 669, endPoint x: 1145, endPoint y: 662, distance: 8.1
click at [1149, 668] on div at bounding box center [784, 389] width 1568 height 778
